Goal: Task Accomplishment & Management: Use online tool/utility

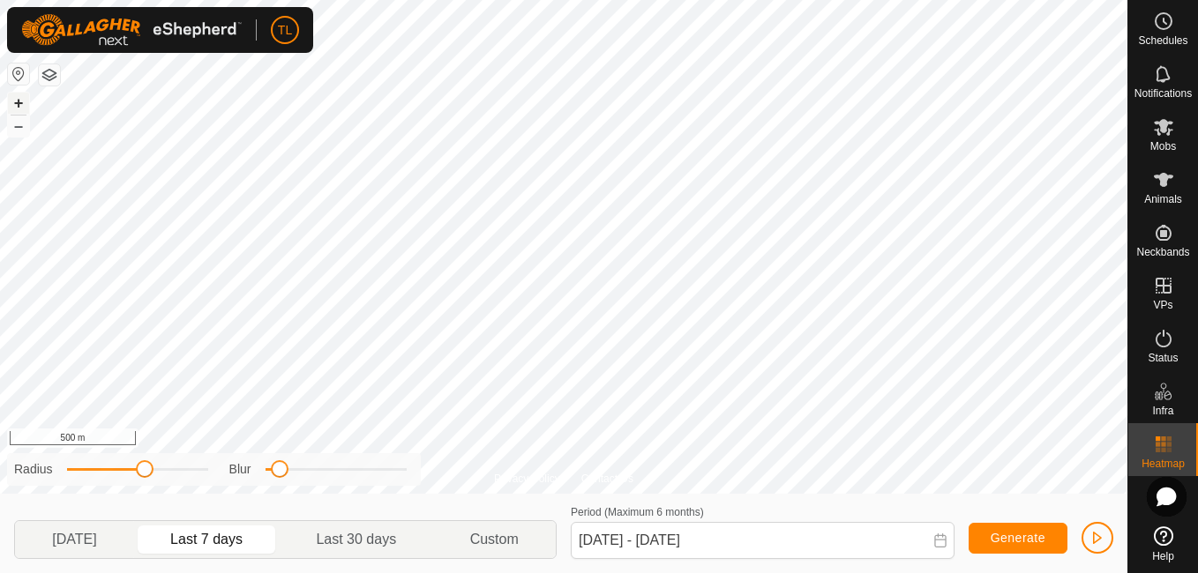
click at [16, 94] on button "+" at bounding box center [18, 103] width 21 height 21
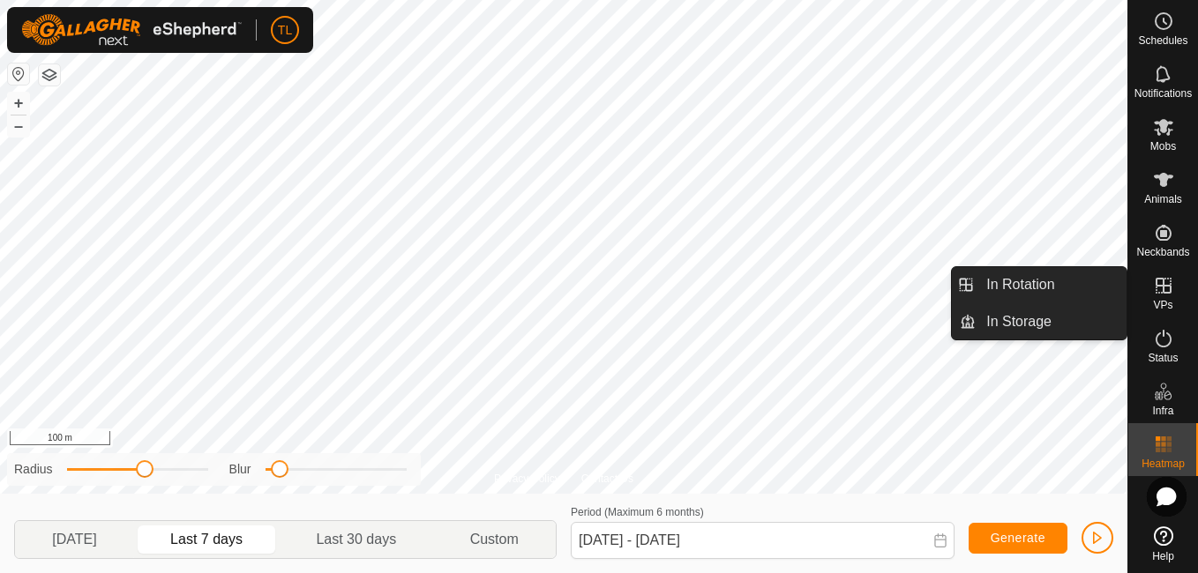
click at [1171, 291] on icon at bounding box center [1164, 286] width 16 height 16
click at [1029, 286] on link "In Rotation" at bounding box center [1051, 284] width 151 height 35
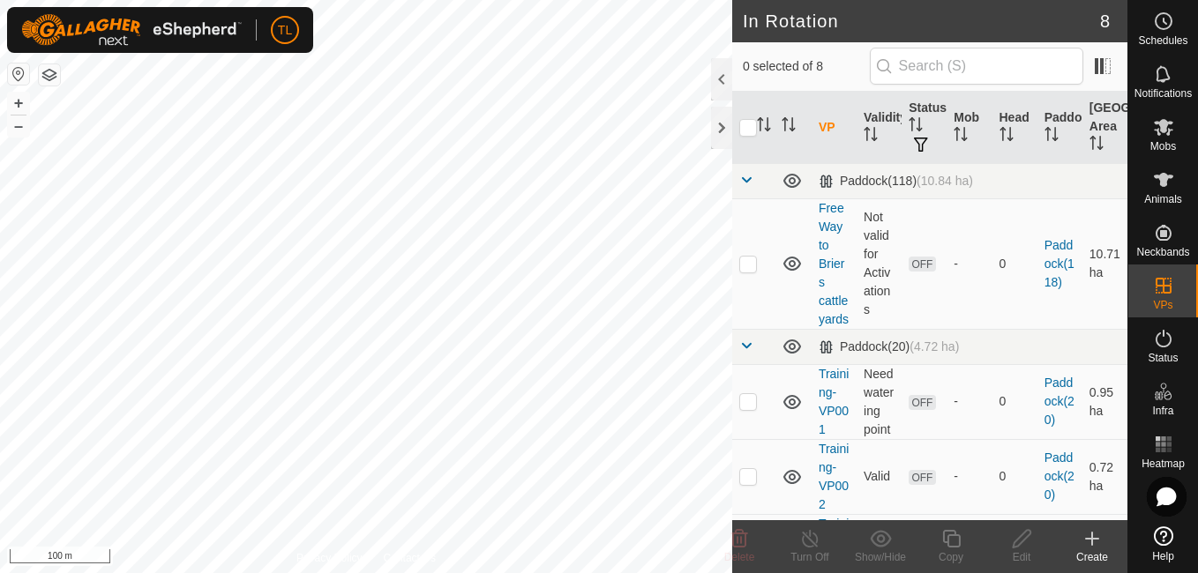
click at [1096, 534] on icon at bounding box center [1091, 538] width 21 height 21
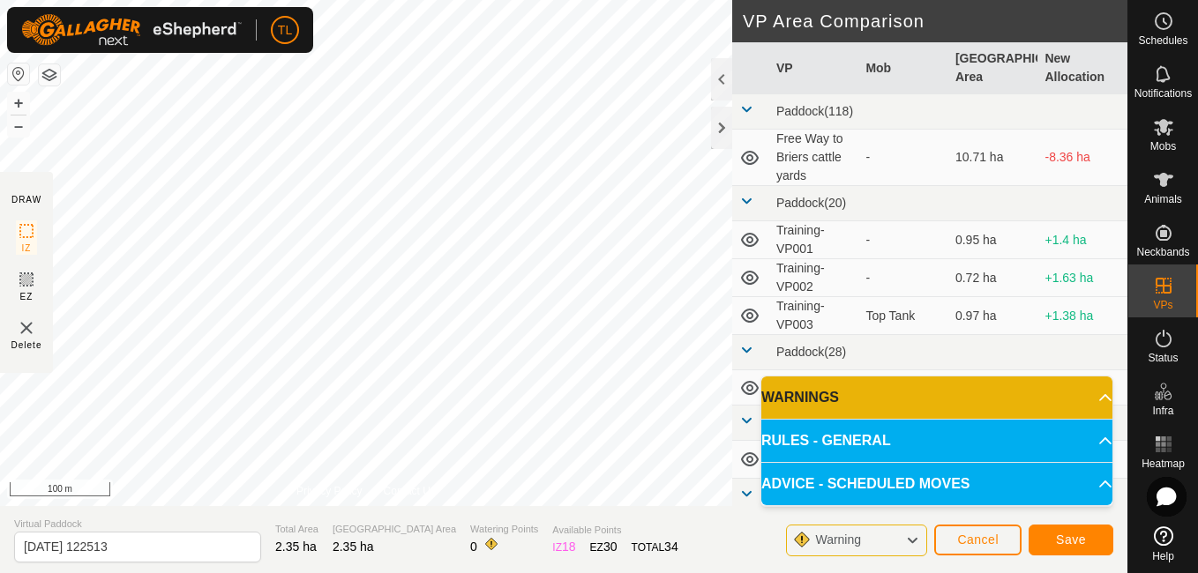
click at [856, 542] on span "Warning" at bounding box center [838, 540] width 46 height 14
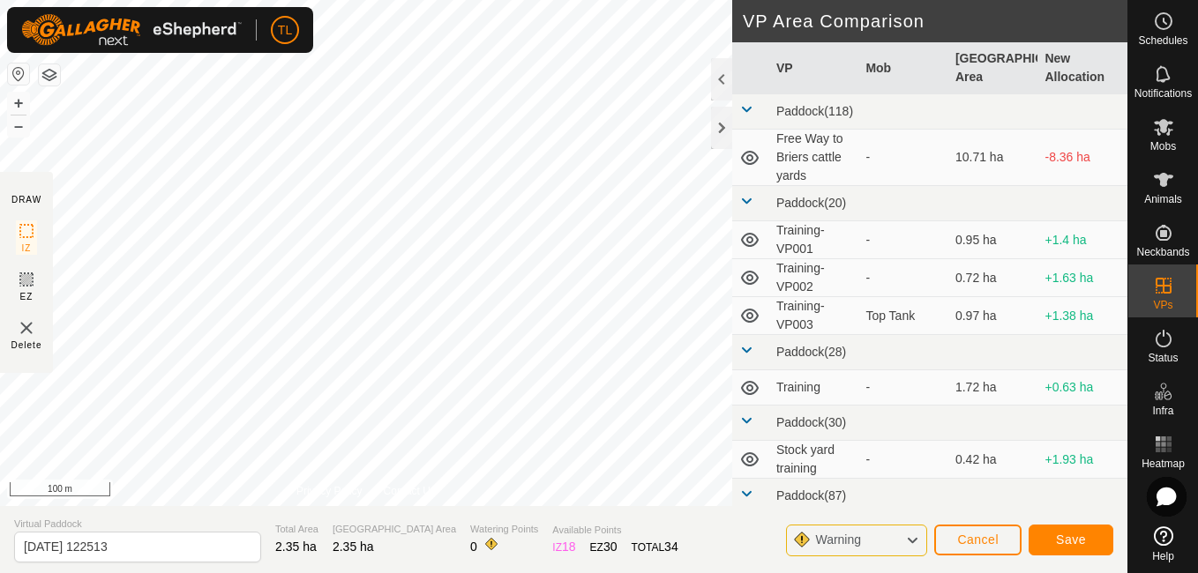
click at [856, 542] on span "Warning" at bounding box center [838, 540] width 46 height 14
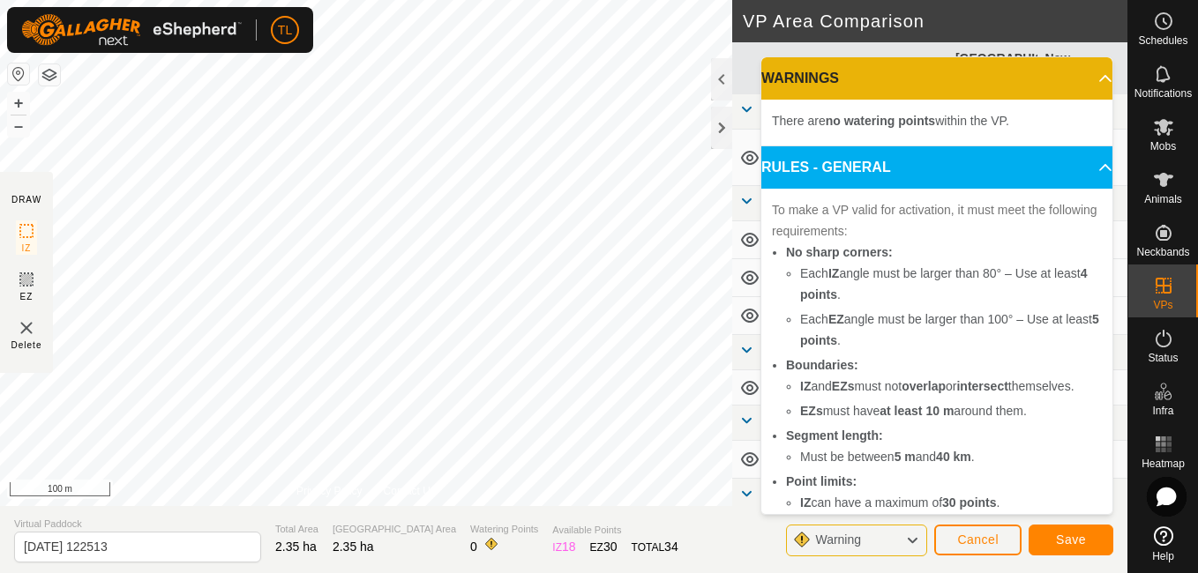
click at [904, 549] on div "Warning" at bounding box center [856, 541] width 141 height 32
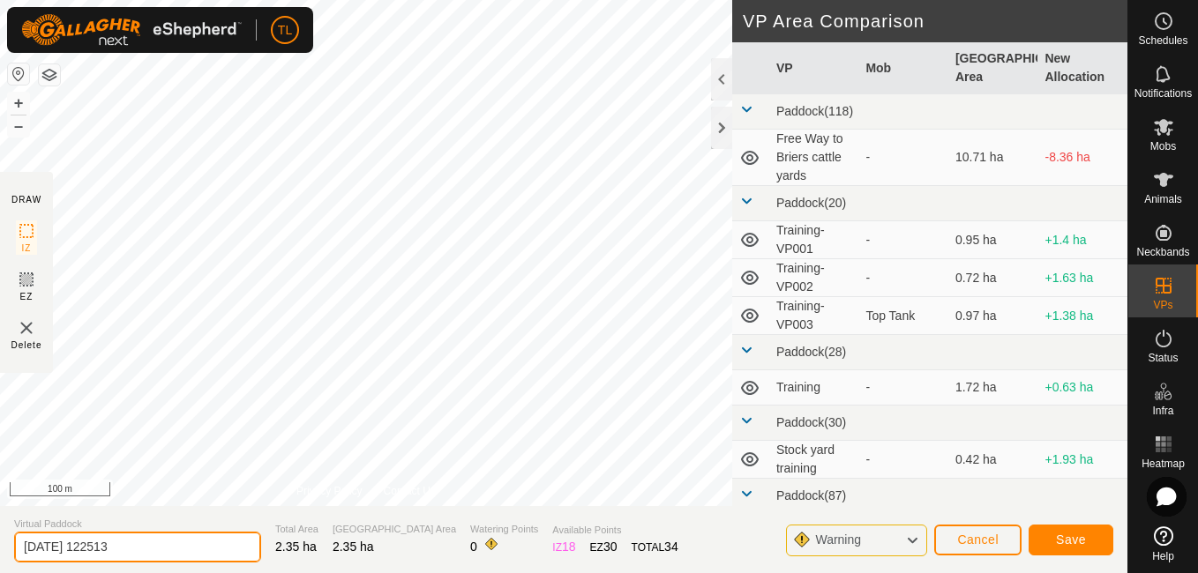
click at [153, 543] on input "[DATE] 122513" at bounding box center [137, 547] width 247 height 31
type input "2"
type input "Training Brier 3"
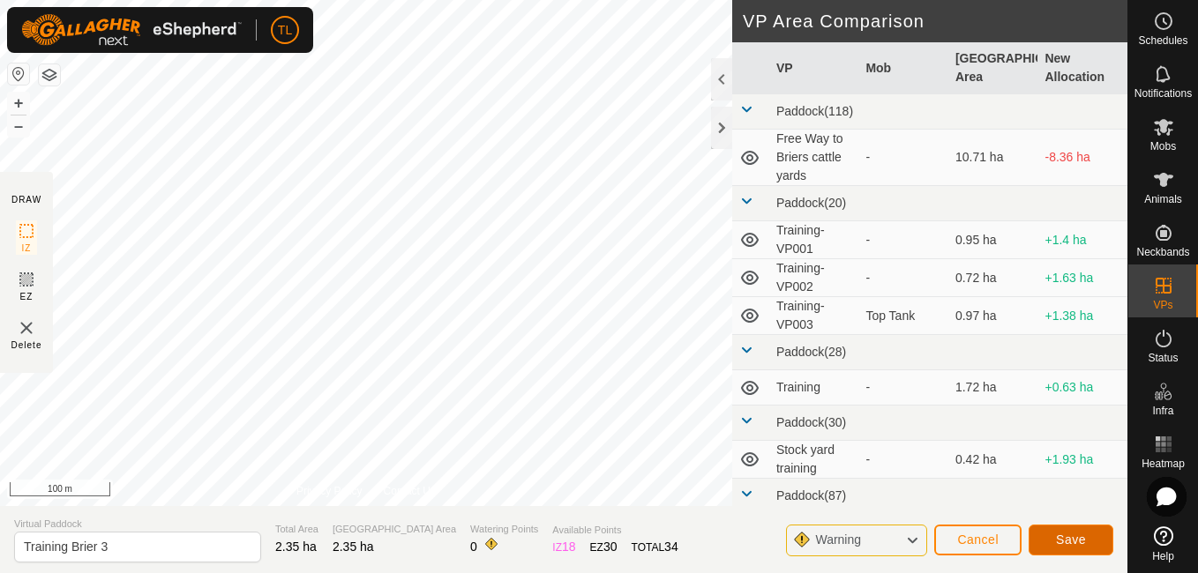
click at [1036, 539] on button "Save" at bounding box center [1071, 540] width 85 height 31
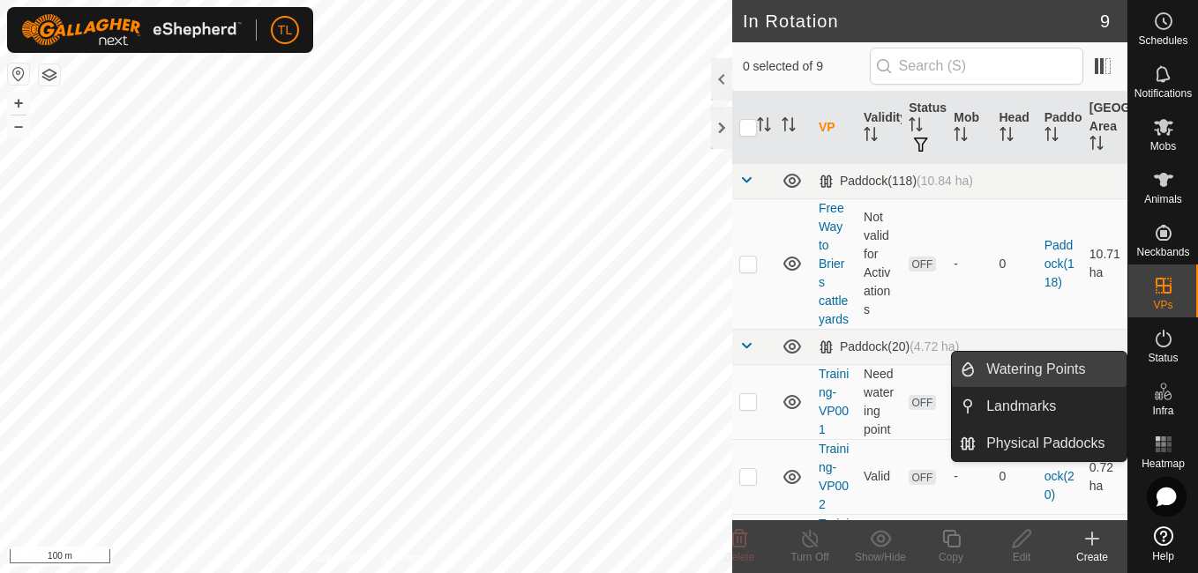
click at [1052, 359] on link "Watering Points" at bounding box center [1051, 369] width 151 height 35
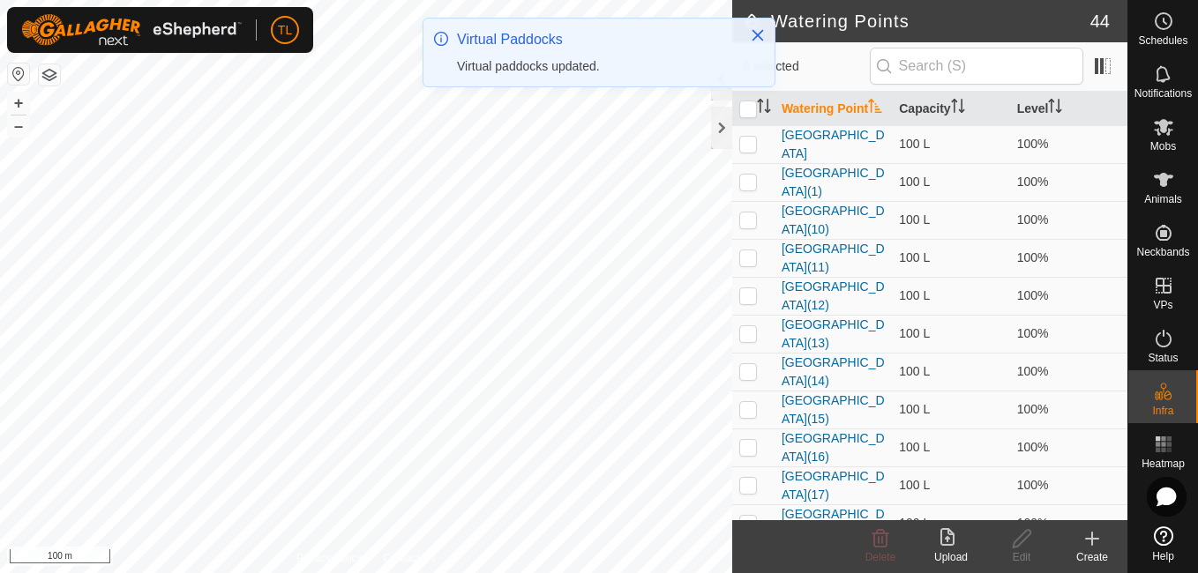
click at [1088, 539] on icon at bounding box center [1092, 539] width 12 height 0
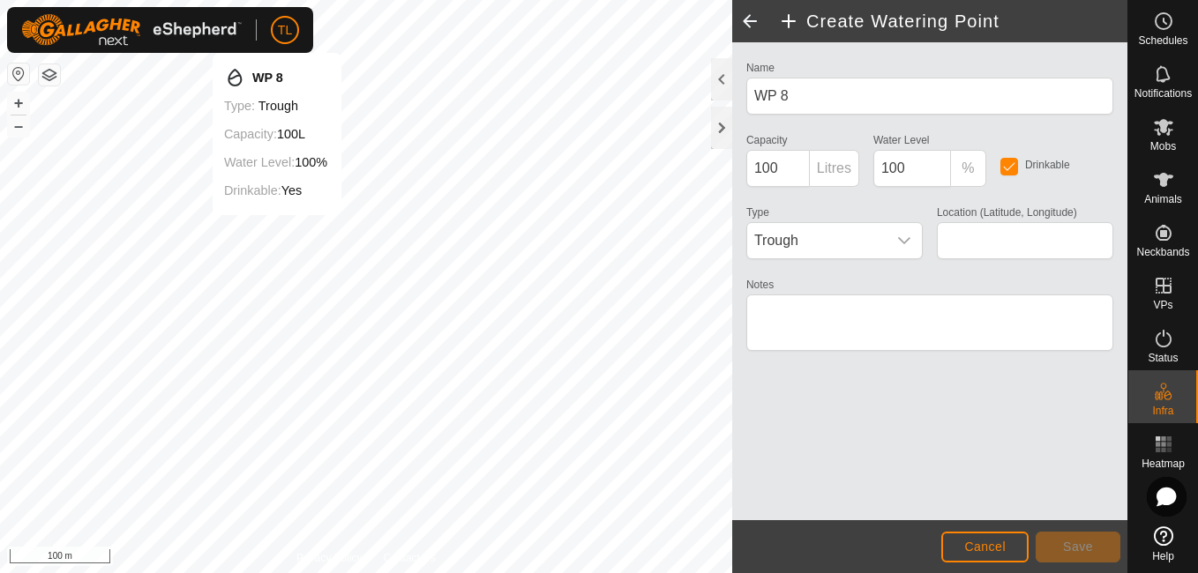
type input "-37.621932, 174.868754"
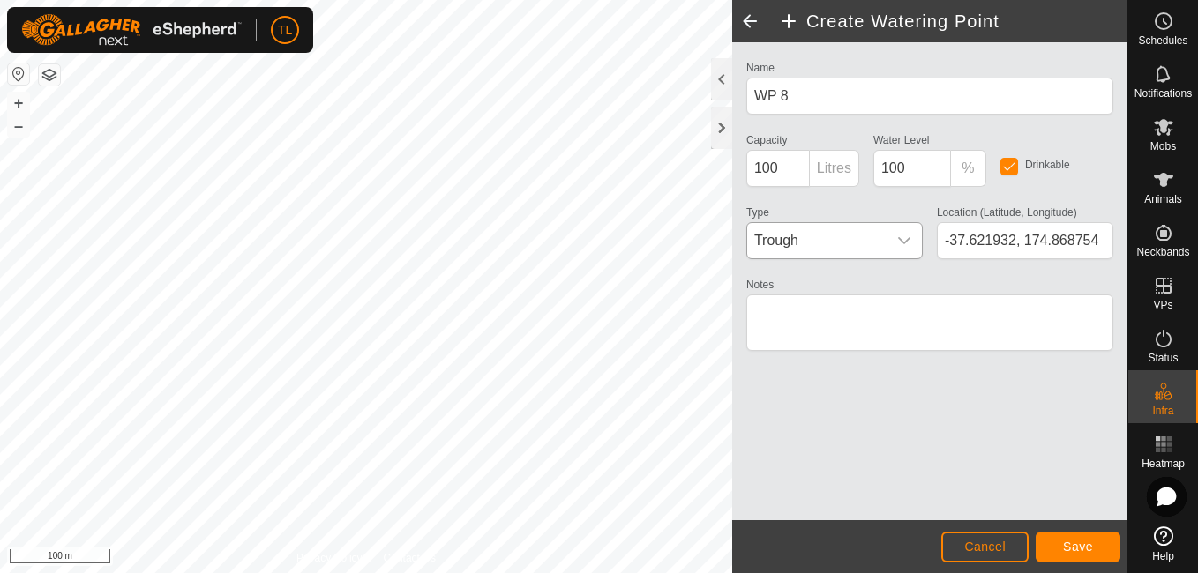
click at [917, 242] on div "dropdown trigger" at bounding box center [904, 240] width 35 height 35
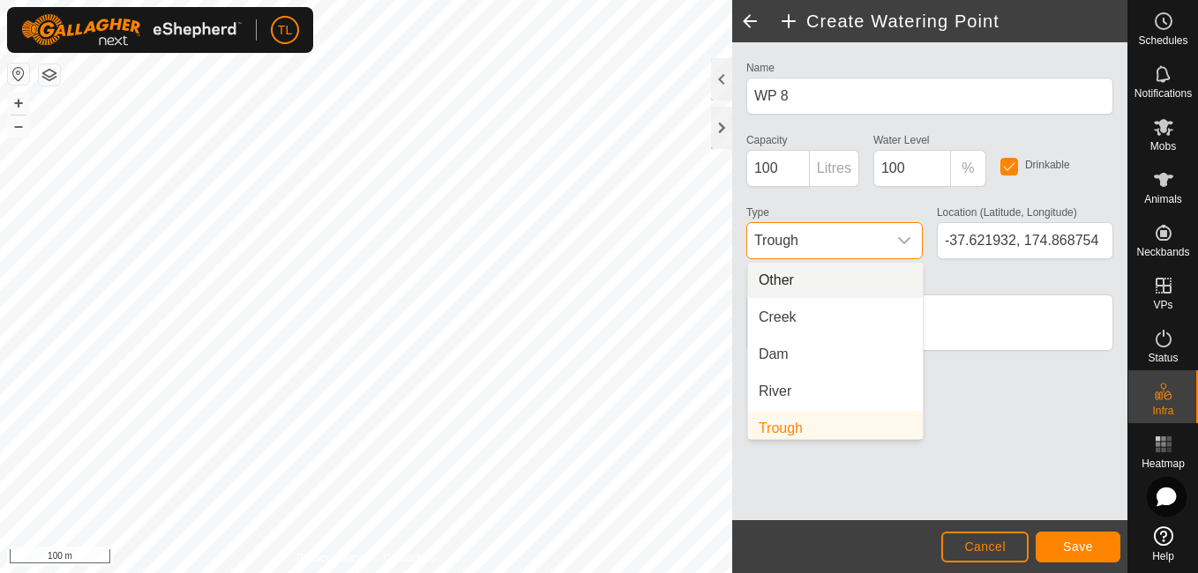
scroll to position [7, 0]
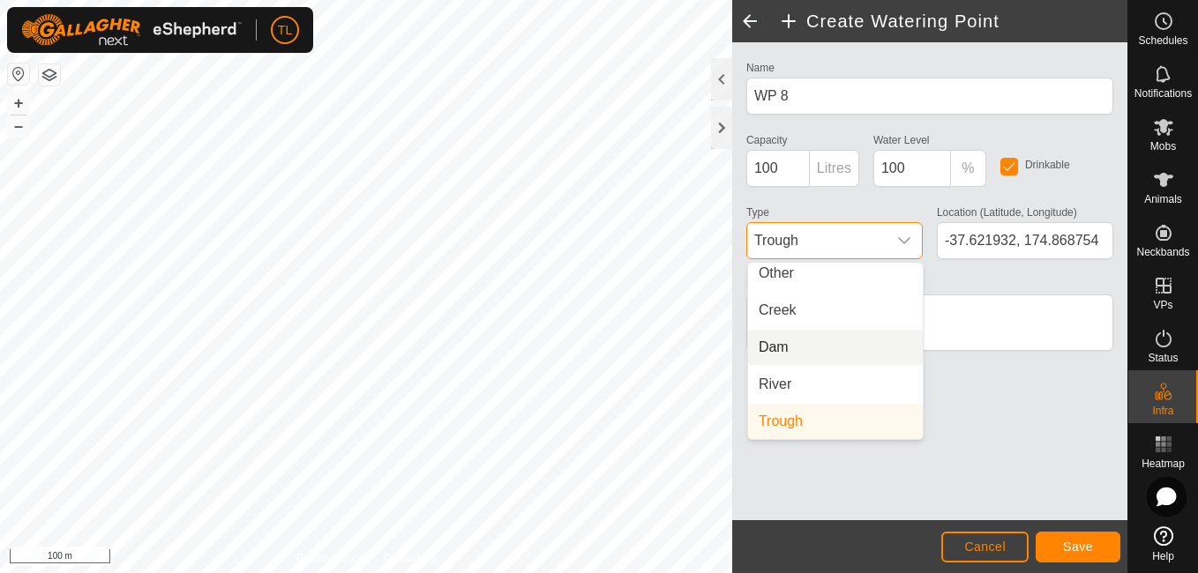
click at [803, 340] on li "Dam" at bounding box center [835, 347] width 175 height 35
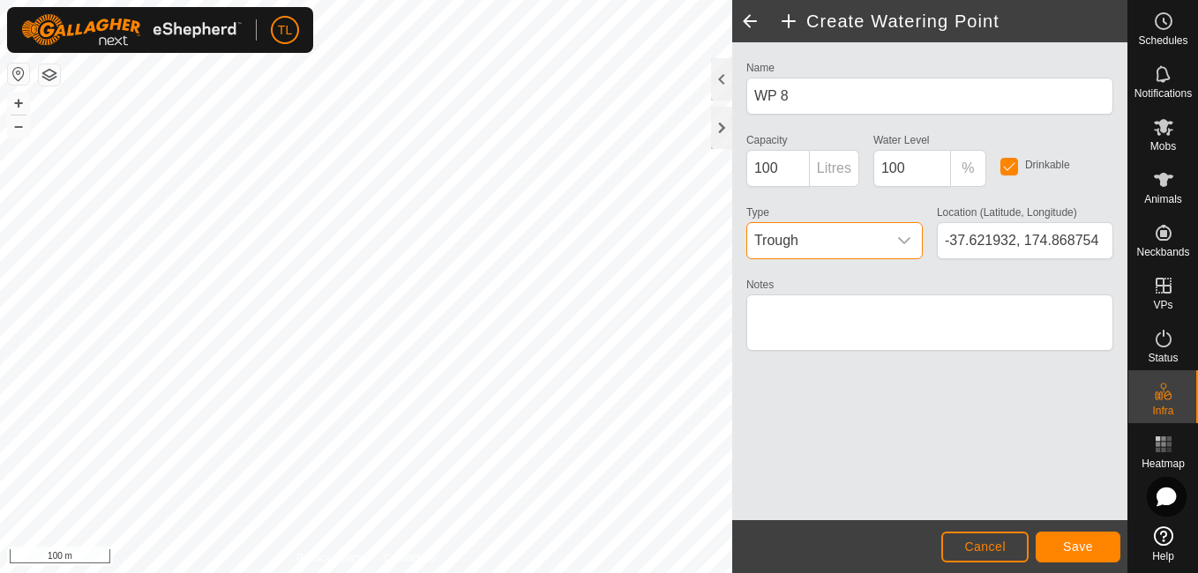
click at [803, 340] on li "Dam" at bounding box center [835, 331] width 175 height 28
click at [791, 168] on input "100" at bounding box center [778, 168] width 64 height 37
type input "1"
type input "10"
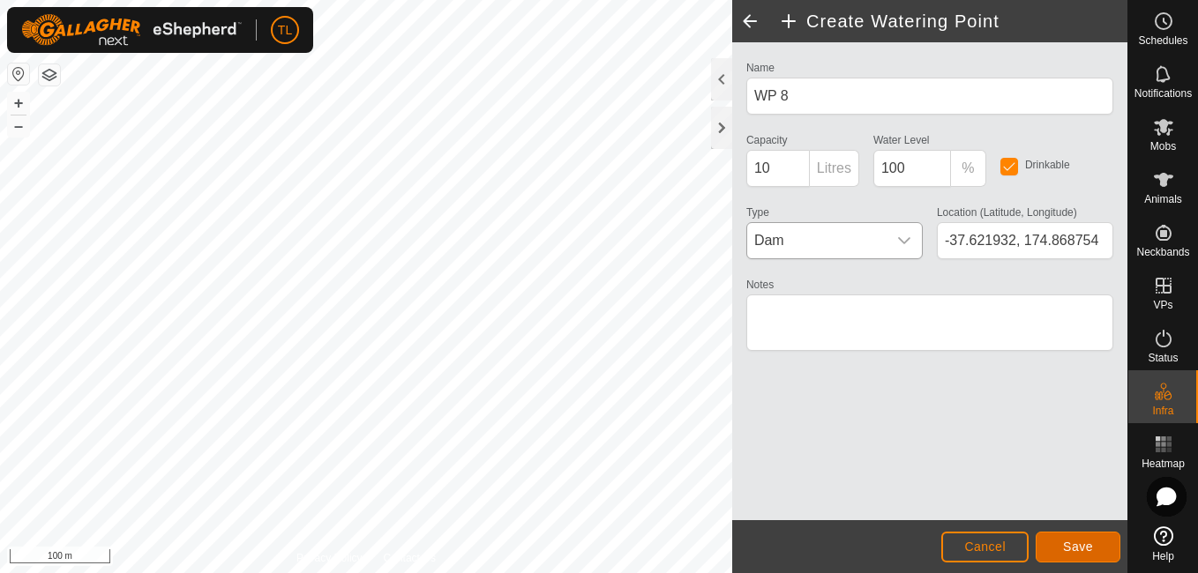
click at [1051, 533] on button "Save" at bounding box center [1078, 547] width 85 height 31
